Goal: Entertainment & Leisure: Consume media (video, audio)

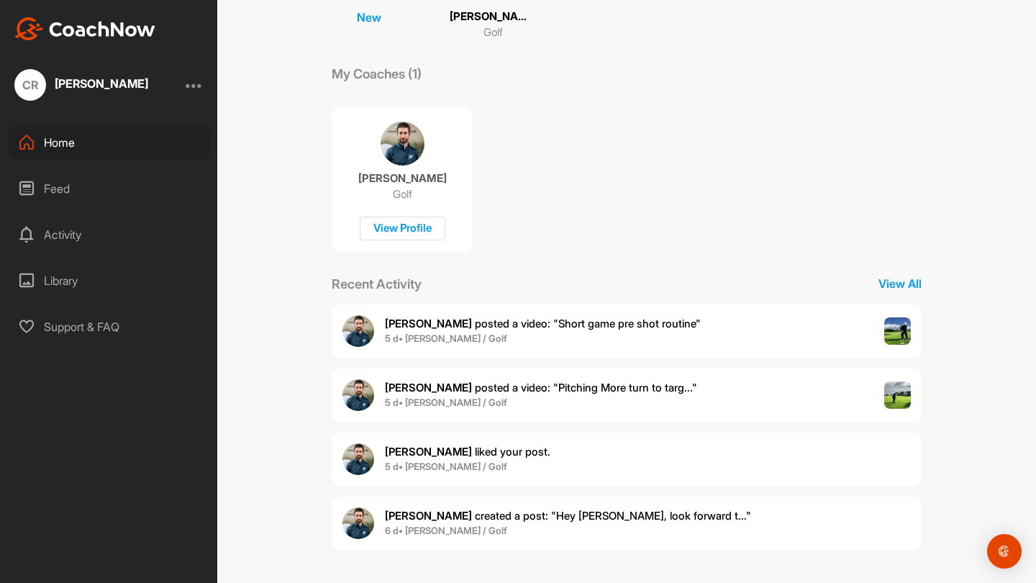
scroll to position [193, 0]
click at [639, 402] on span "5 d • [PERSON_NAME] / Golf" at bounding box center [541, 404] width 312 height 14
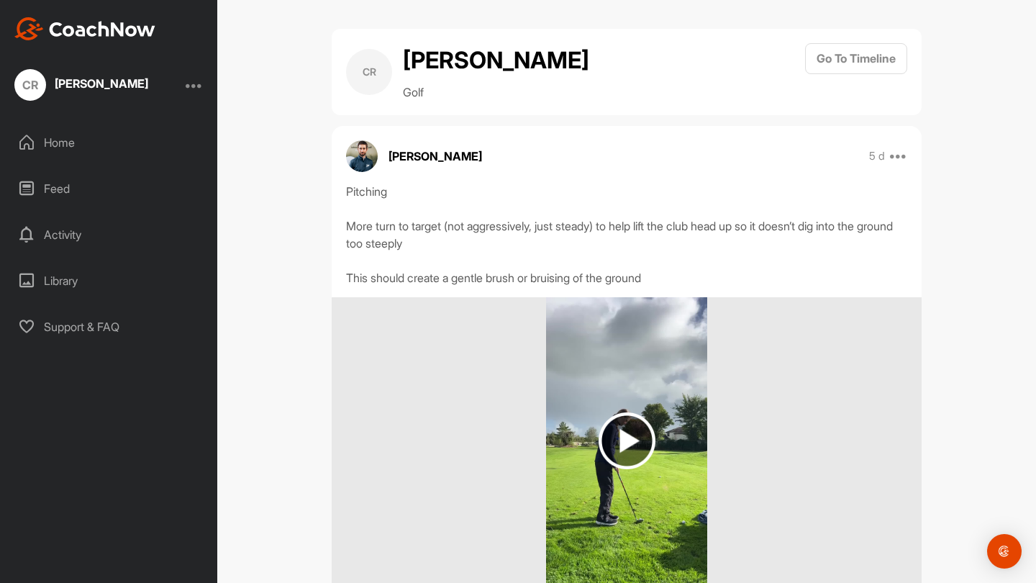
click at [639, 402] on img at bounding box center [626, 441] width 160 height 288
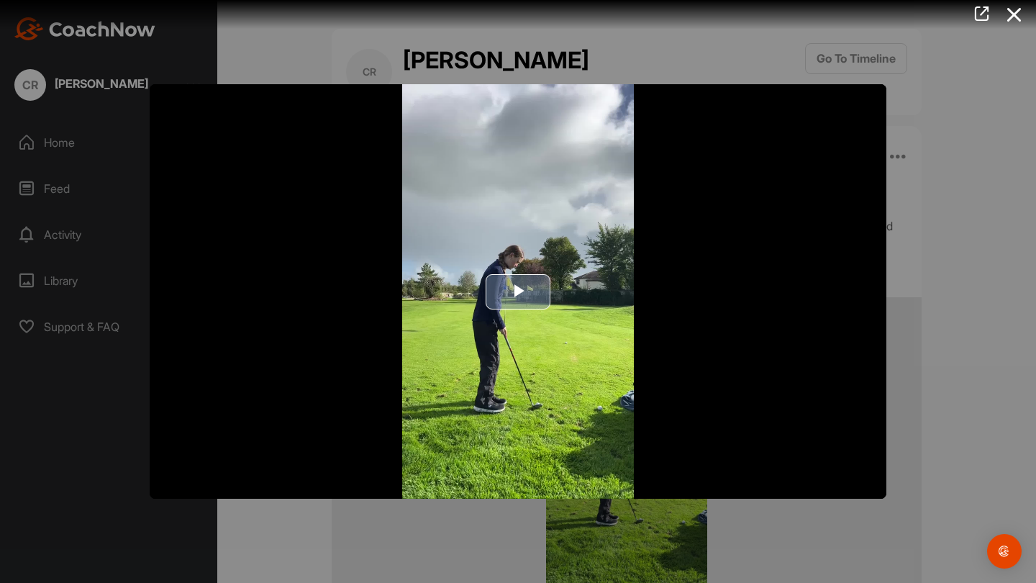
click at [518, 291] on span "Video Player" at bounding box center [518, 291] width 0 height 0
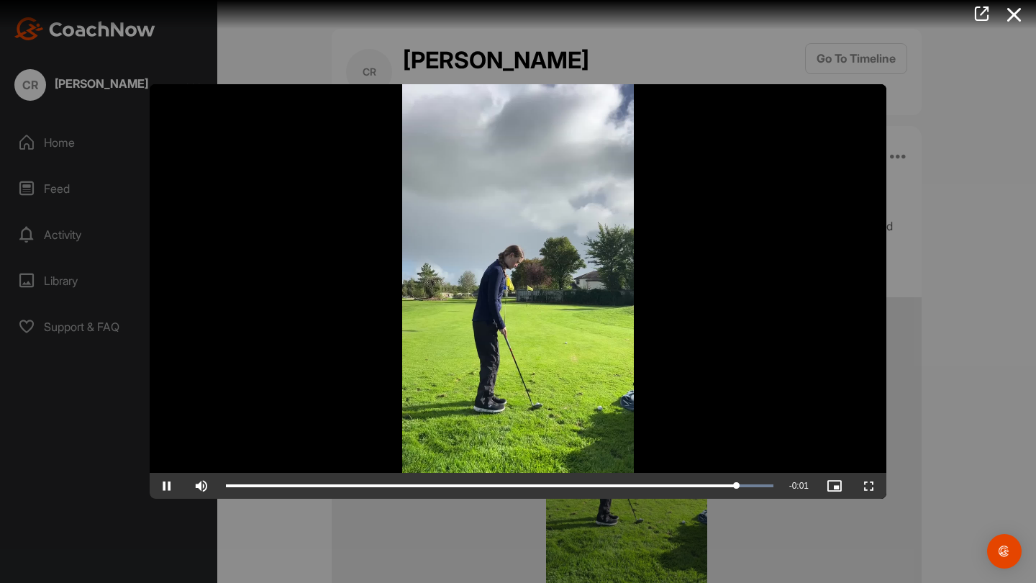
click at [1036, 158] on div at bounding box center [518, 291] width 1036 height 583
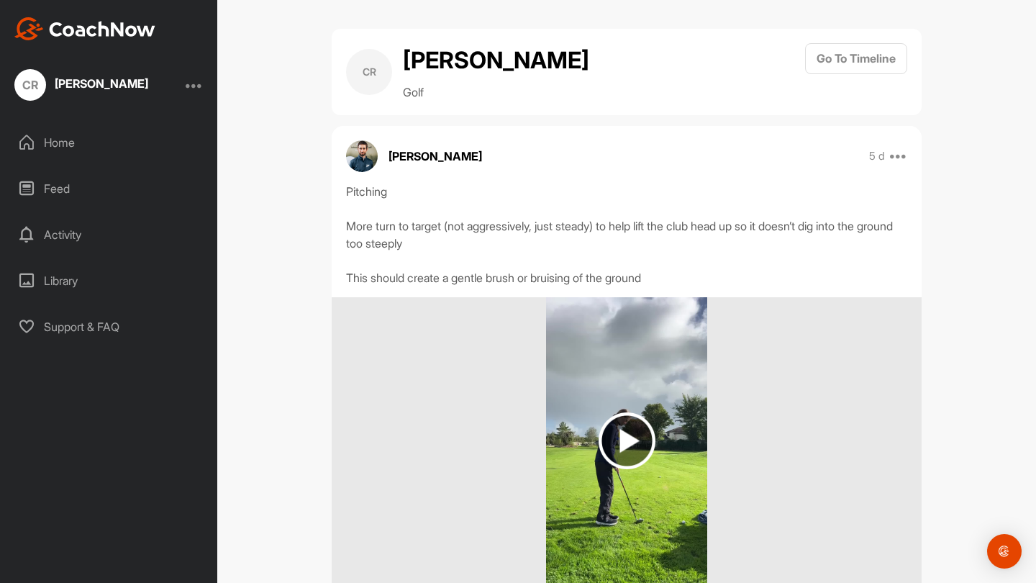
click at [73, 189] on div "Feed" at bounding box center [109, 189] width 203 height 36
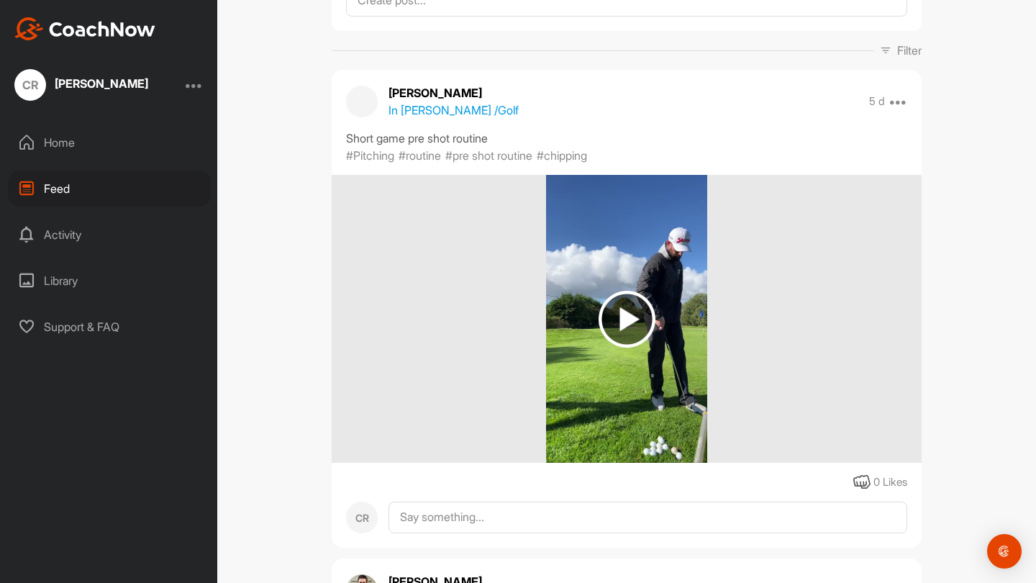
scroll to position [120, 0]
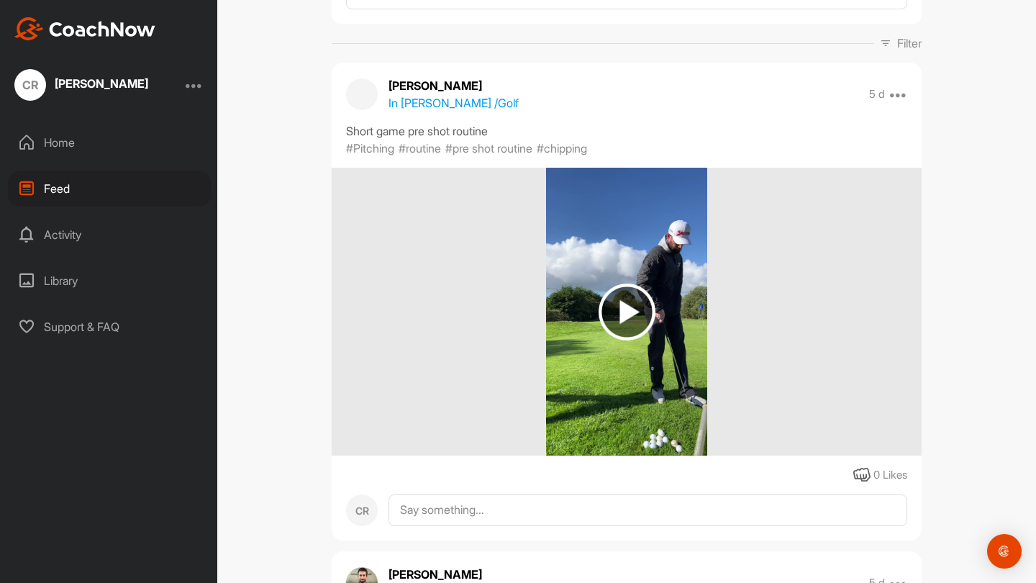
click at [661, 294] on img at bounding box center [626, 312] width 160 height 288
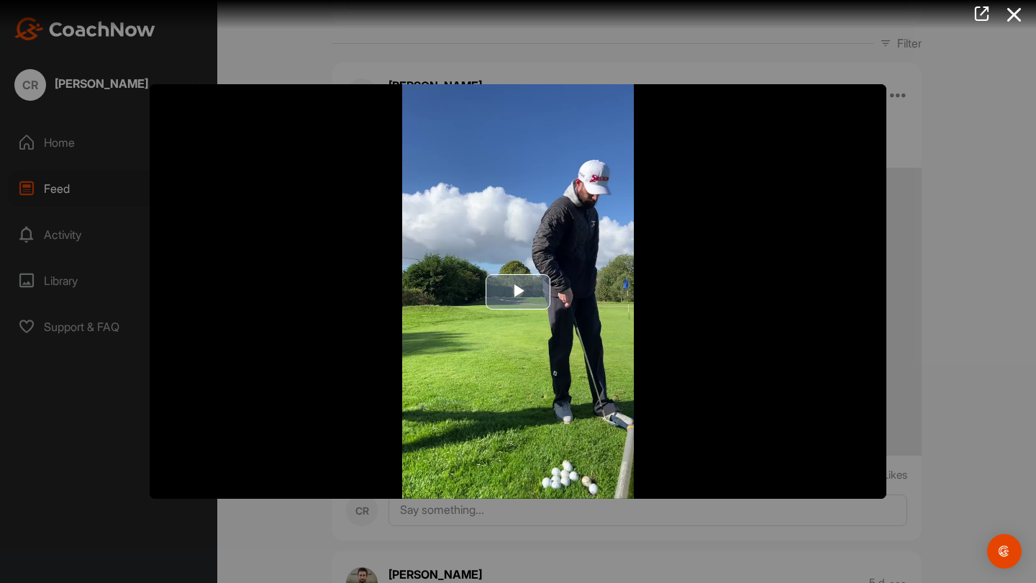
click at [518, 291] on span "Video Player" at bounding box center [518, 291] width 0 height 0
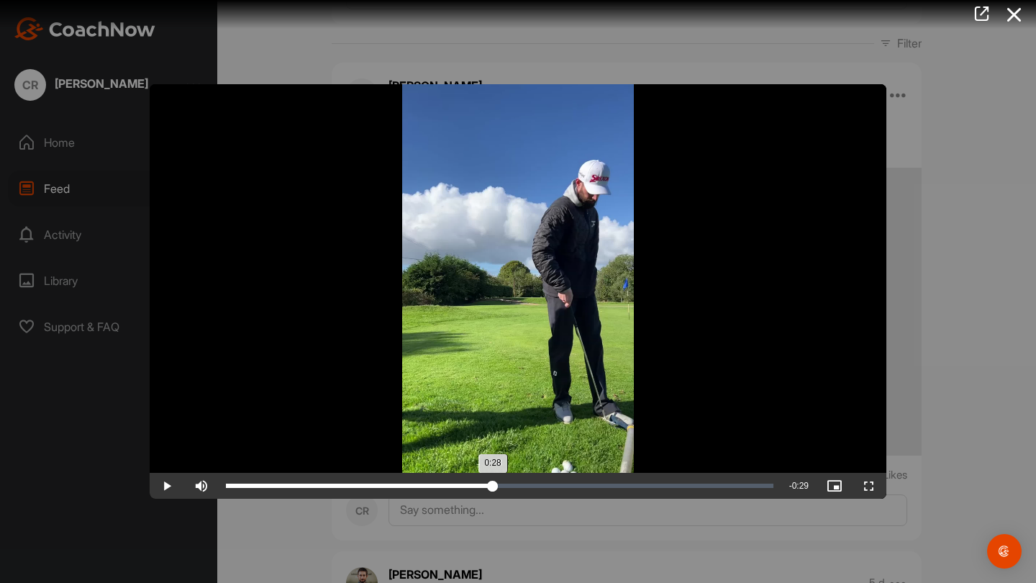
click at [493, 482] on div "Loaded : 2.54% 0:28 0:28" at bounding box center [500, 486] width 562 height 26
click at [617, 499] on div at bounding box center [518, 291] width 1036 height 583
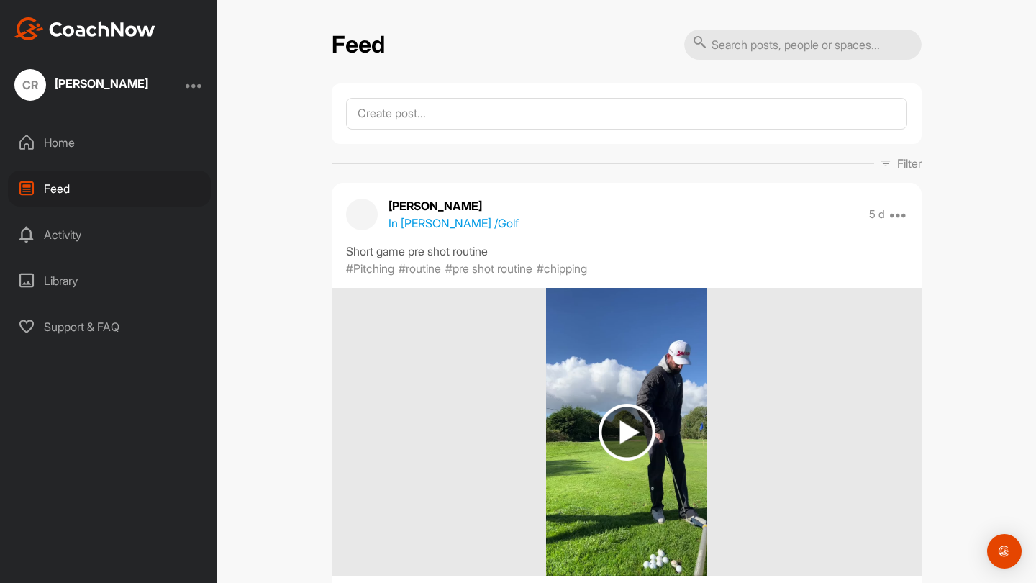
scroll to position [0, 0]
